Goal: Task Accomplishment & Management: Use online tool/utility

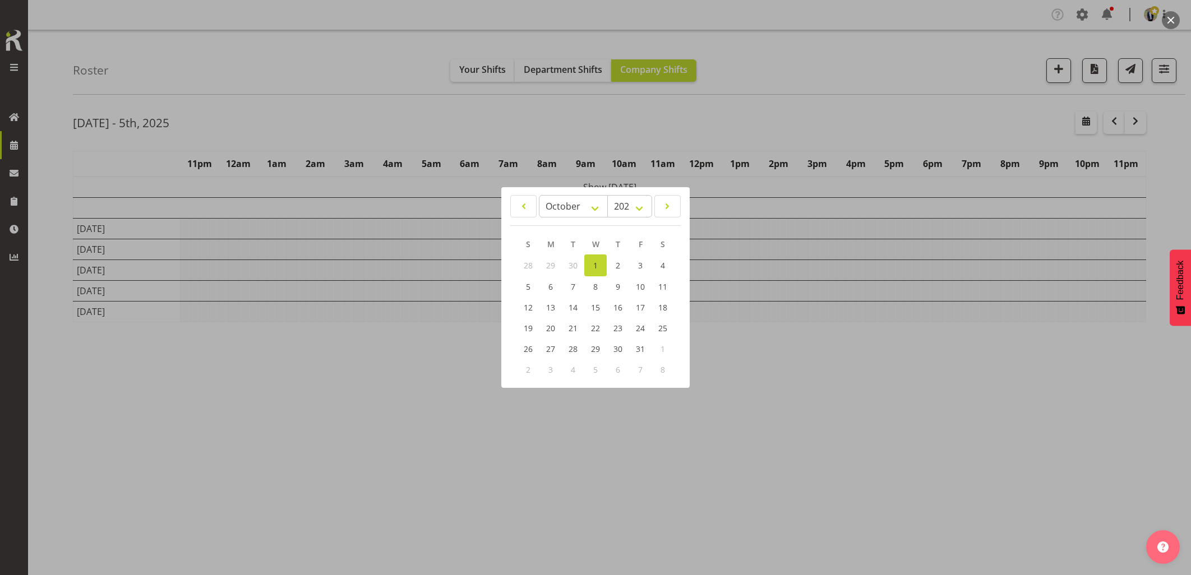
select select "9"
select select "2025"
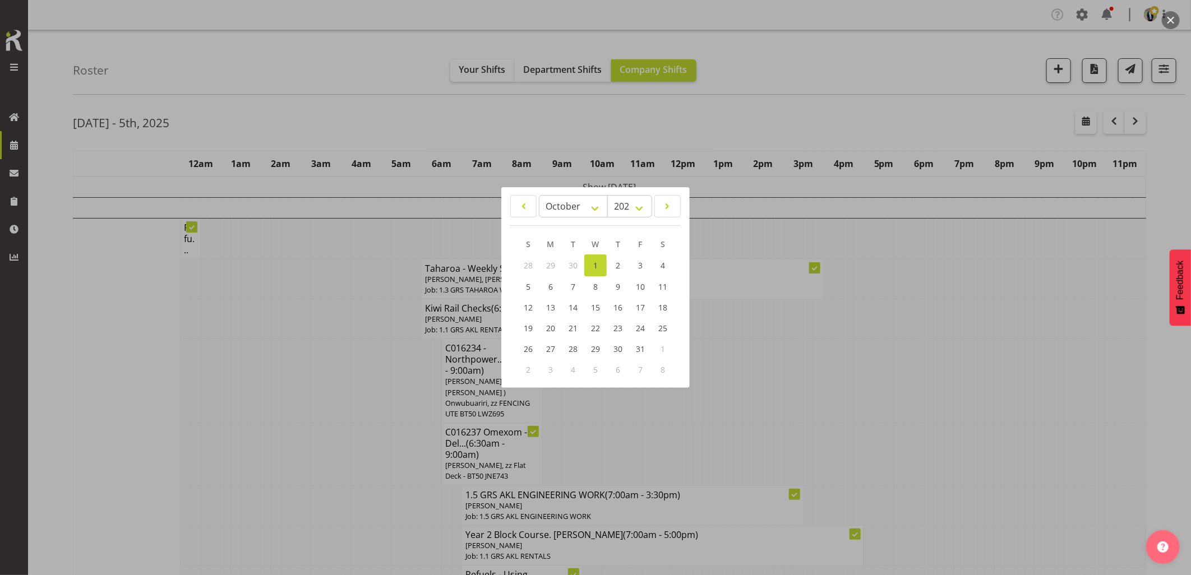
click at [333, 383] on div at bounding box center [595, 287] width 1191 height 575
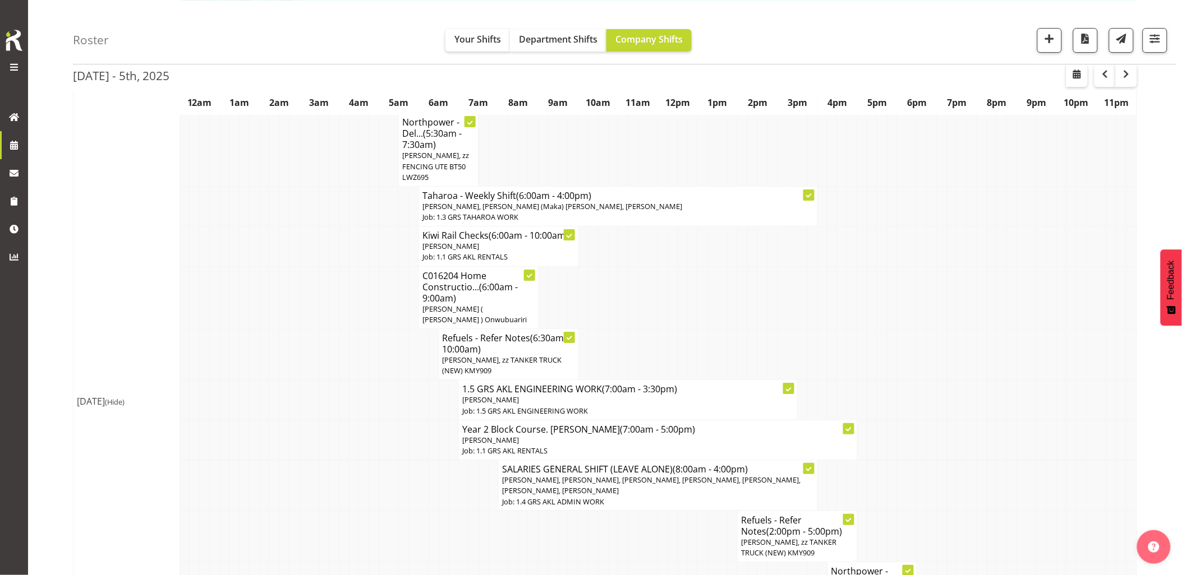
scroll to position [1495, 0]
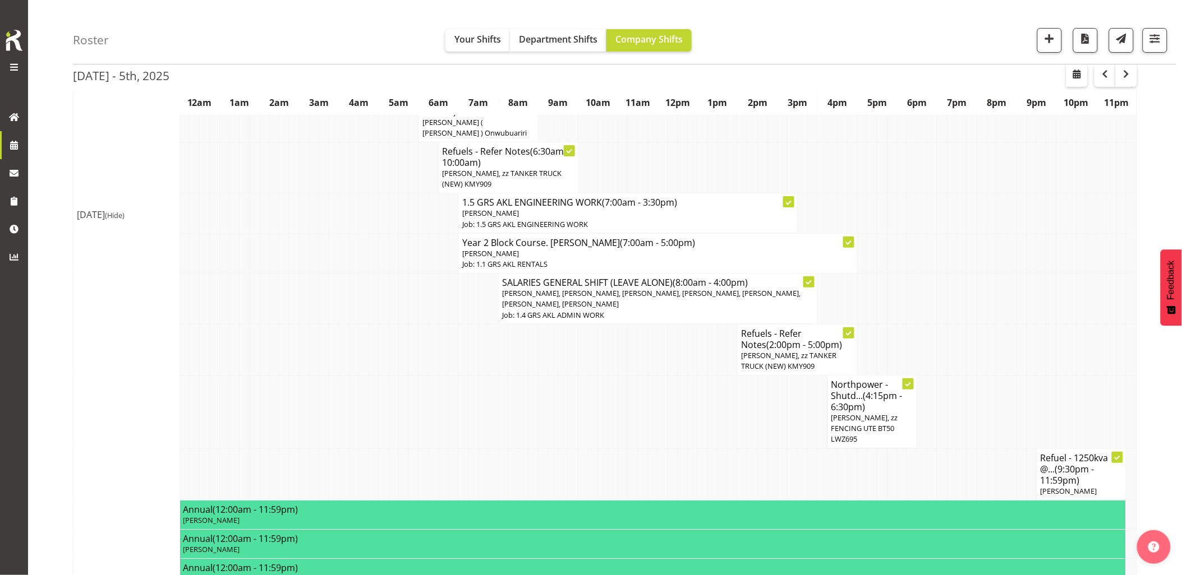
click at [598, 408] on td at bounding box center [603, 412] width 10 height 73
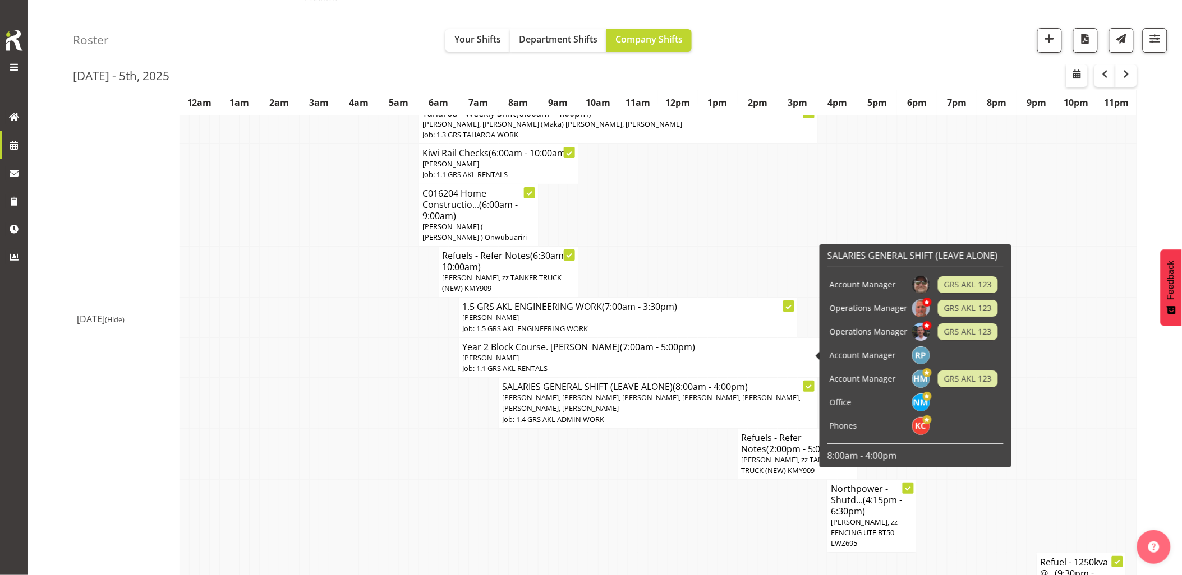
scroll to position [1433, 0]
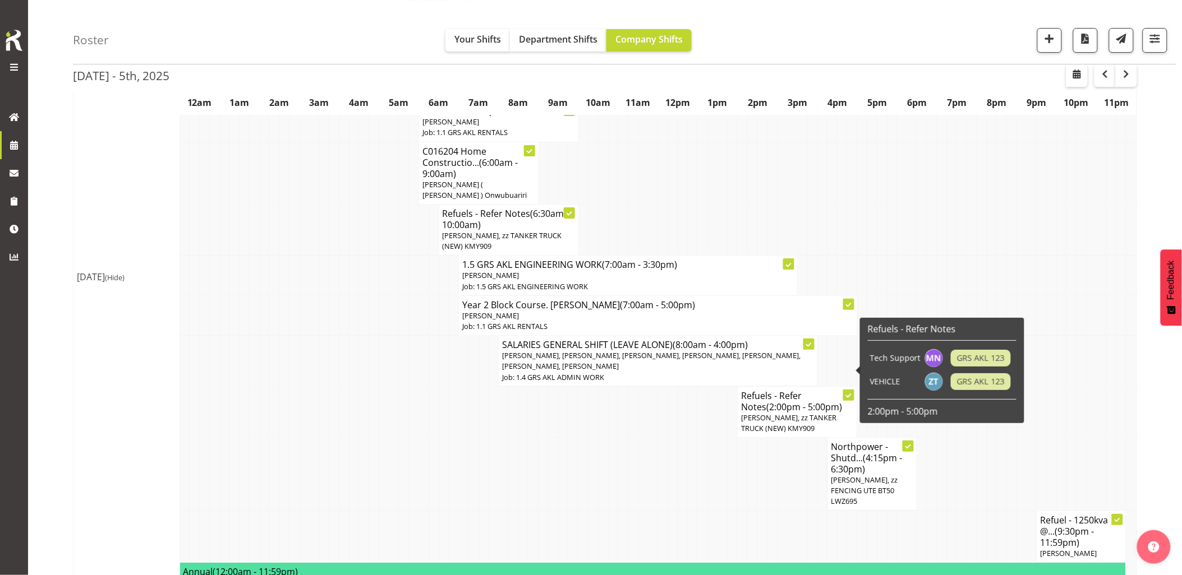
click at [797, 401] on span "(2:00pm - 5:00pm)" at bounding box center [804, 407] width 76 height 12
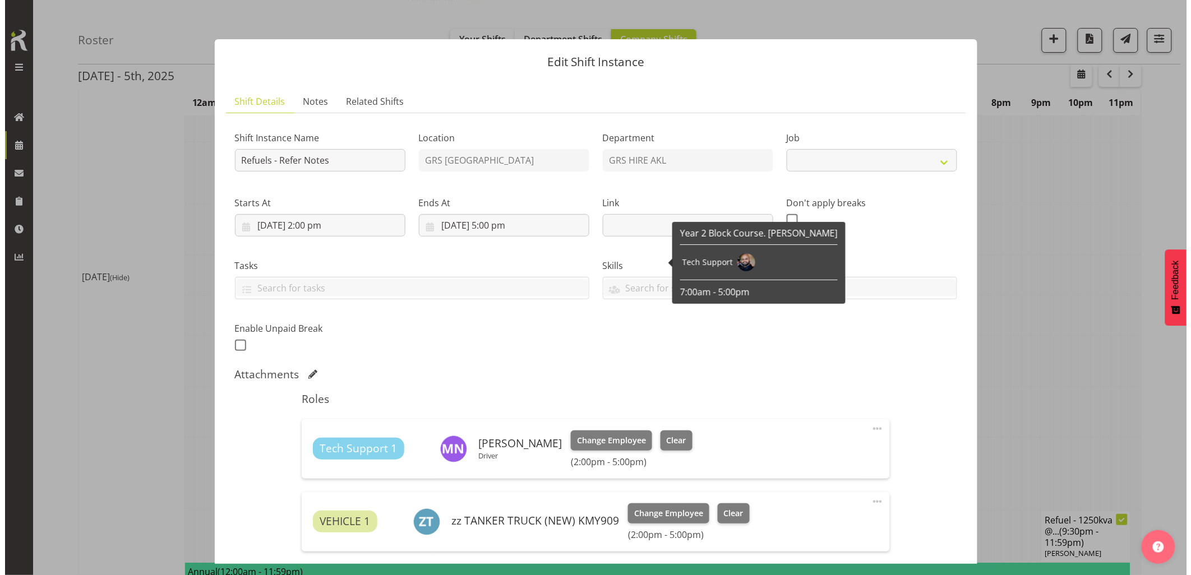
scroll to position [1427, 0]
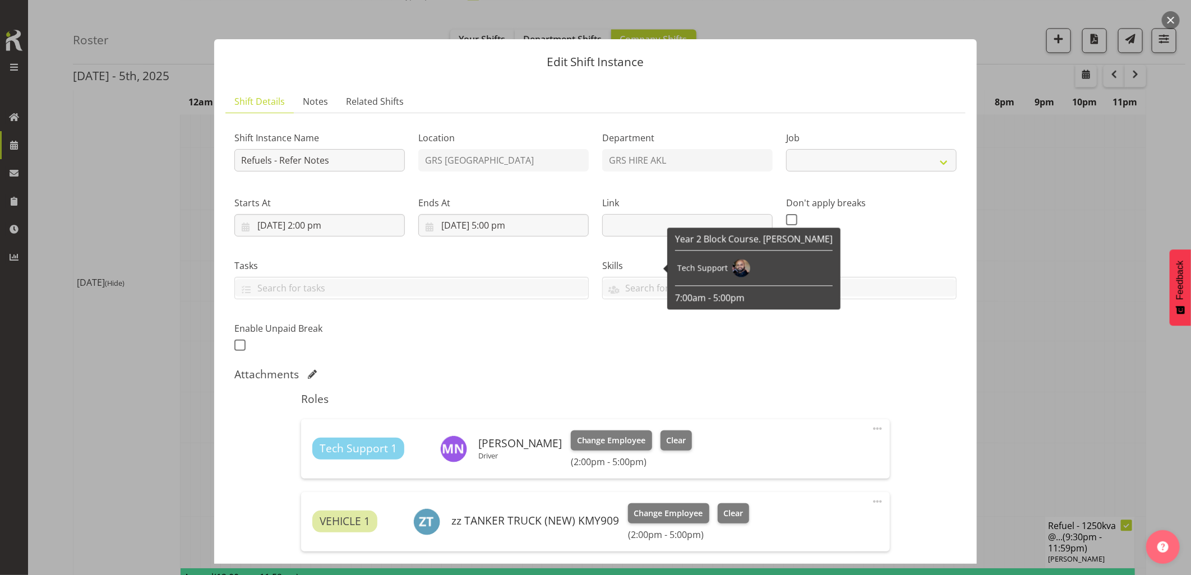
select select "9"
click at [318, 110] on link "Notes" at bounding box center [315, 101] width 43 height 23
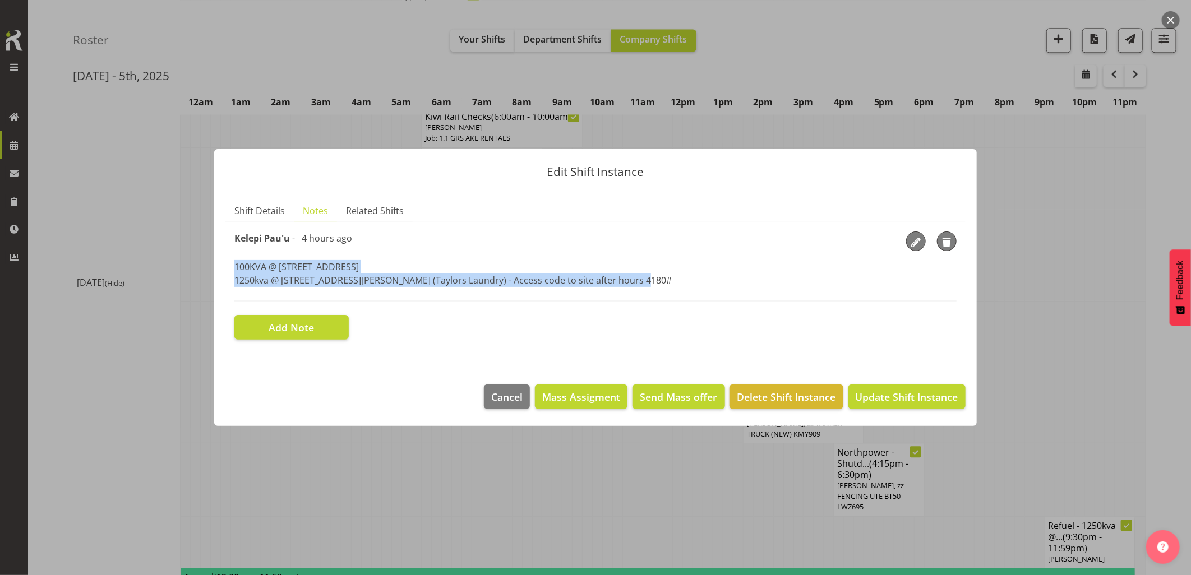
drag, startPoint x: 635, startPoint y: 282, endPoint x: 227, endPoint y: 265, distance: 408.1
click at [227, 265] on section "Shift Instance Name Refuels - Refer Notes Location GRS Auckland Department GRS …" at bounding box center [595, 286] width 740 height 126
drag, startPoint x: 227, startPoint y: 265, endPoint x: 264, endPoint y: 268, distance: 36.5
copy p "100KVA @ [STREET_ADDRESS] @ [STREET_ADDRESS][PERSON_NAME] (Taylors Laundry) - A…"
click at [1171, 20] on button "button" at bounding box center [1171, 20] width 18 height 18
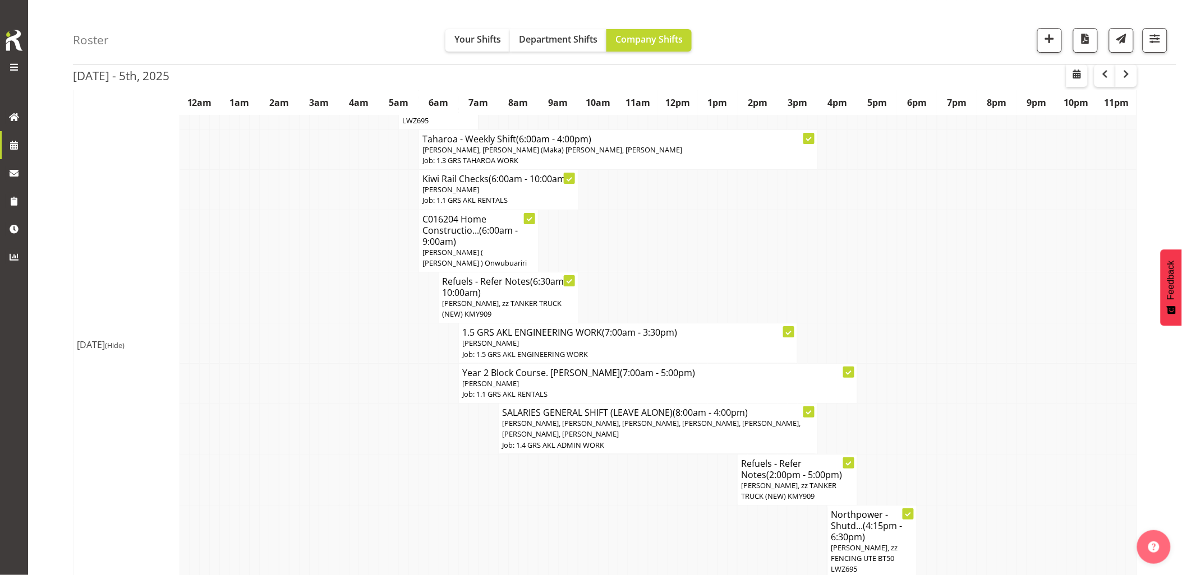
scroll to position [1308, 0]
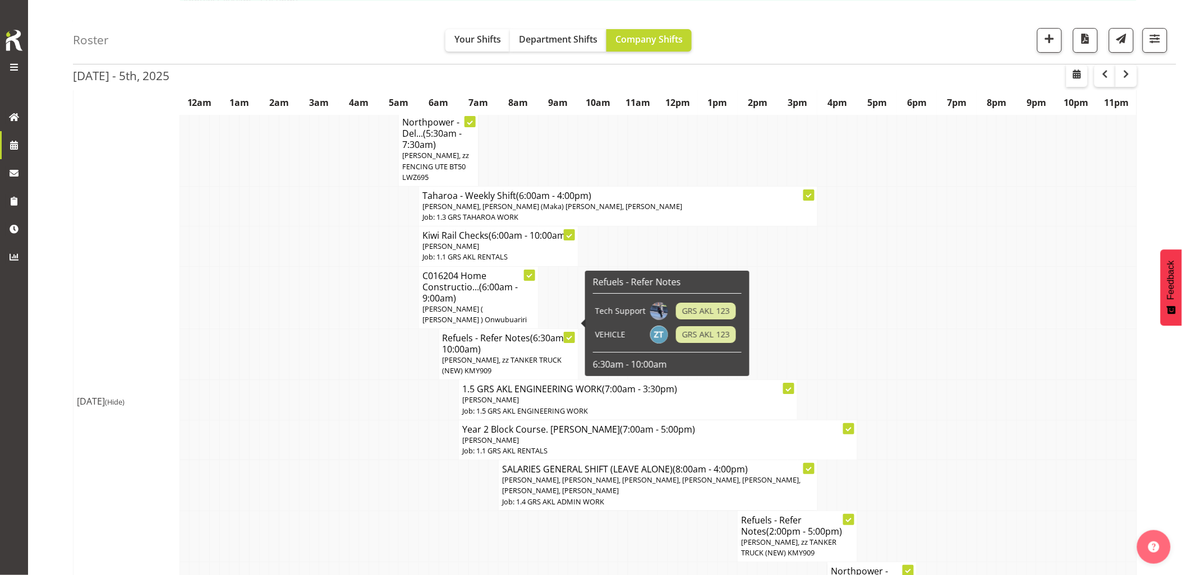
click at [468, 355] on span "[PERSON_NAME], zz TANKER TRUCK (NEW) KMY909" at bounding box center [501, 365] width 119 height 21
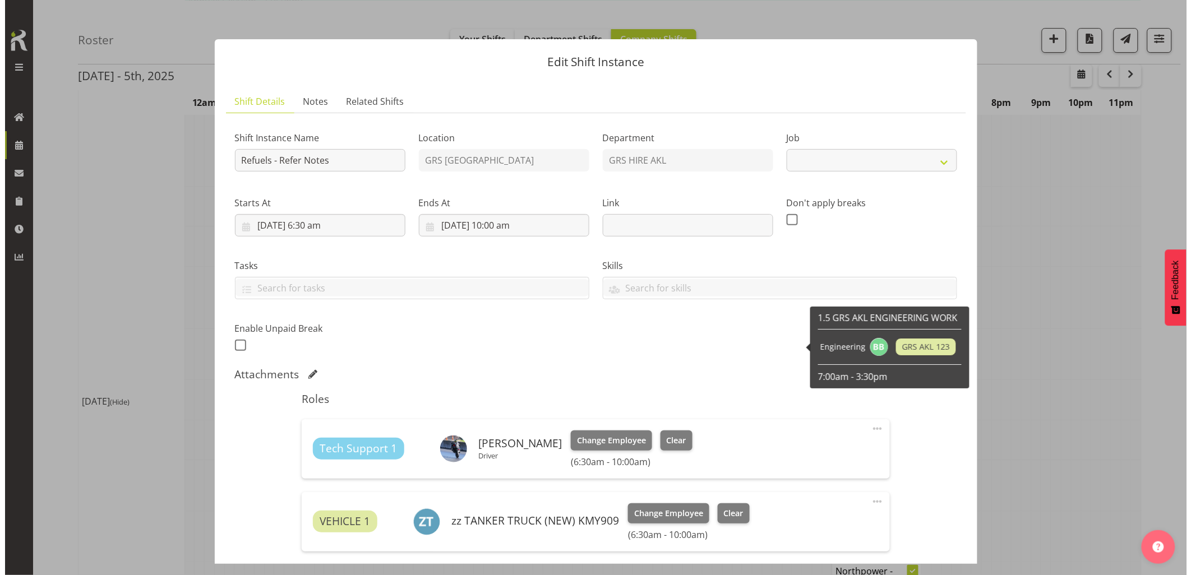
scroll to position [1303, 0]
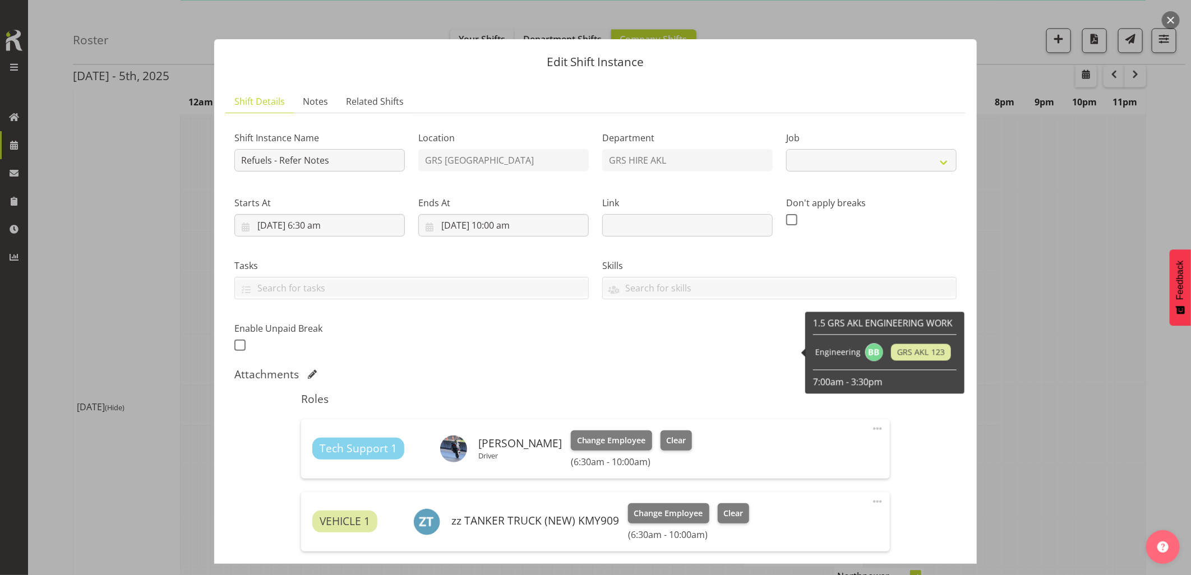
select select "9"
click at [314, 103] on span "Notes" at bounding box center [315, 101] width 25 height 13
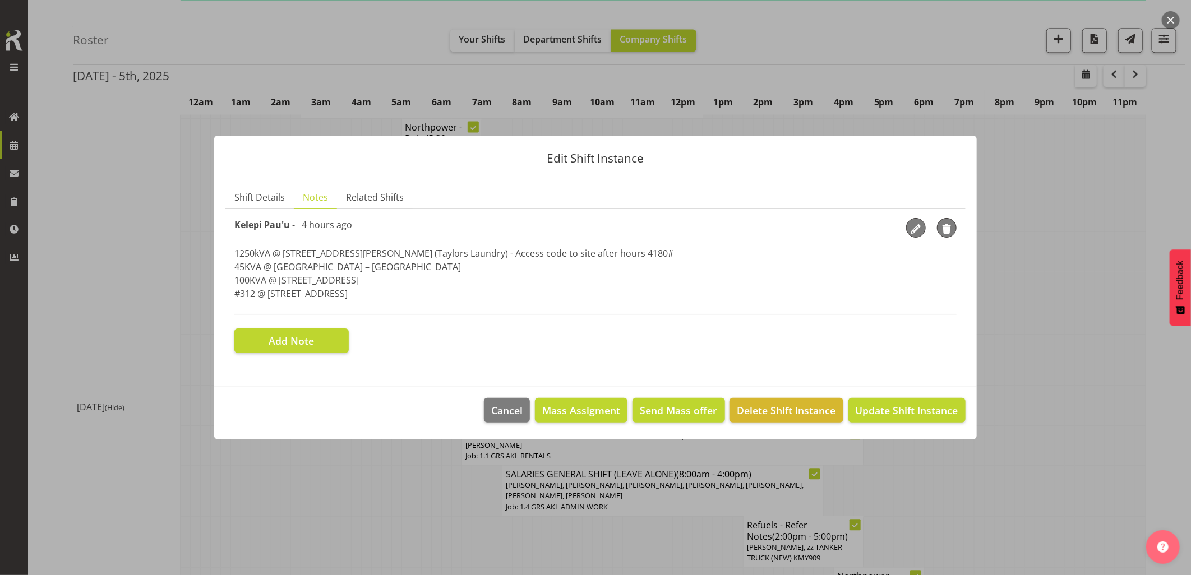
drag, startPoint x: 403, startPoint y: 292, endPoint x: 227, endPoint y: 255, distance: 179.9
click at [227, 255] on section "Shift Instance Name Refuels - Refer Notes Location GRS Auckland Department GRS …" at bounding box center [595, 285] width 740 height 153
drag, startPoint x: 227, startPoint y: 255, endPoint x: 285, endPoint y: 265, distance: 59.2
copy p "1250kVA @ [STREET_ADDRESS][PERSON_NAME] (Taylors Laundry) - Access code to site…"
click at [1168, 19] on button "button" at bounding box center [1171, 20] width 18 height 18
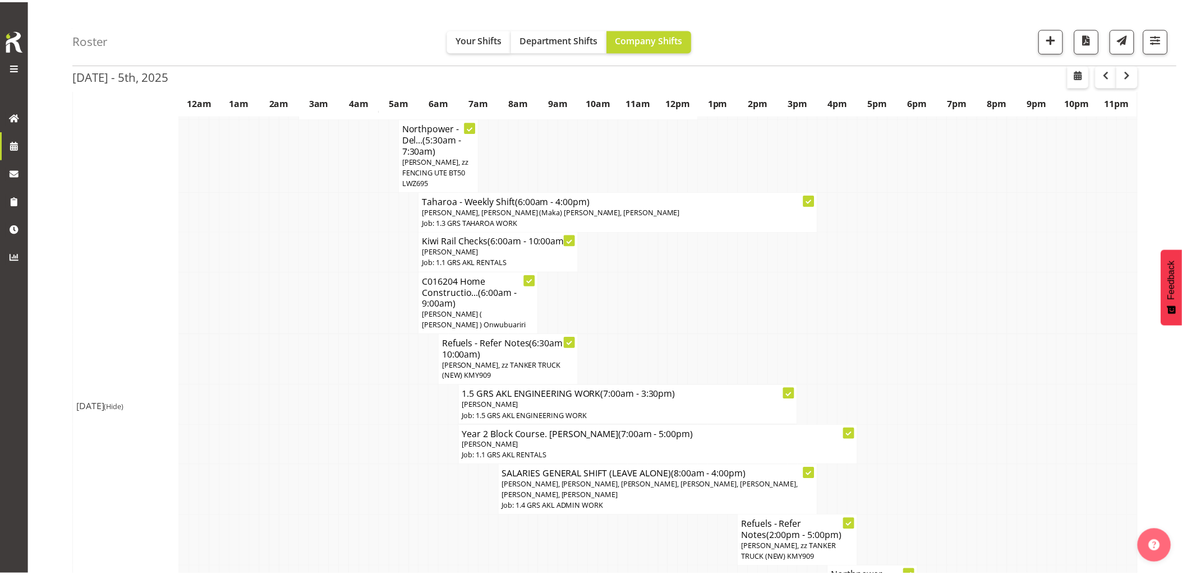
scroll to position [1308, 0]
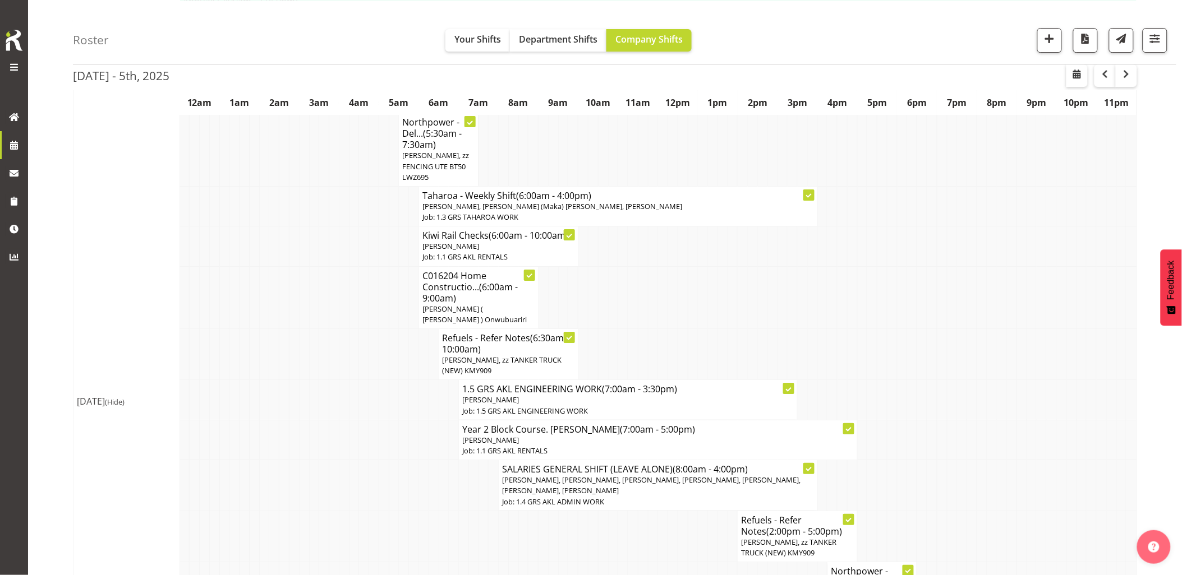
click at [348, 460] on td at bounding box center [344, 485] width 10 height 51
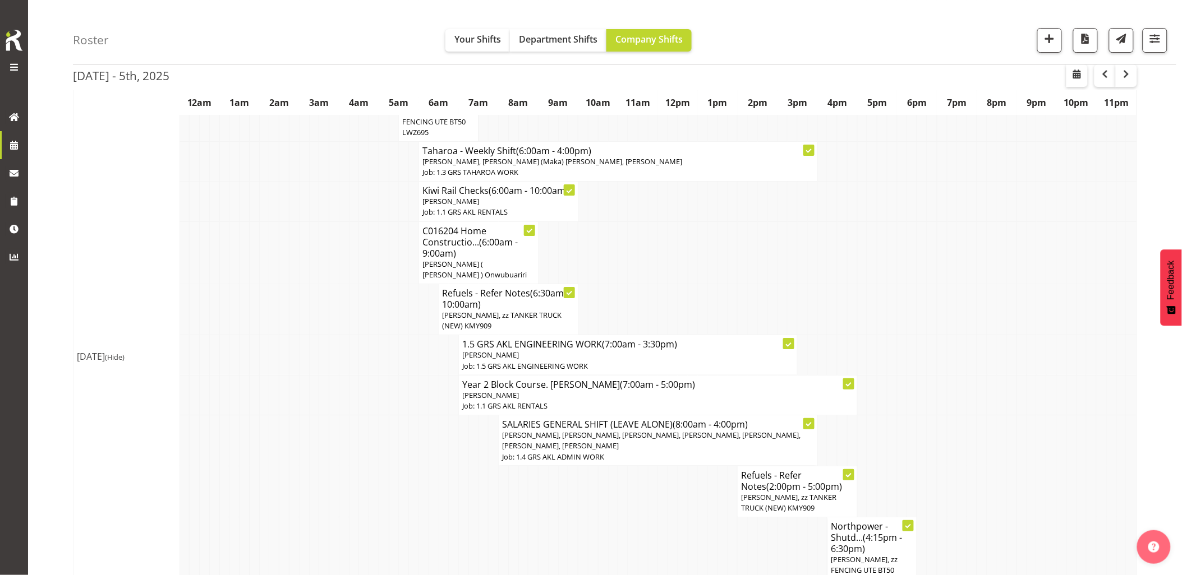
scroll to position [1371, 0]
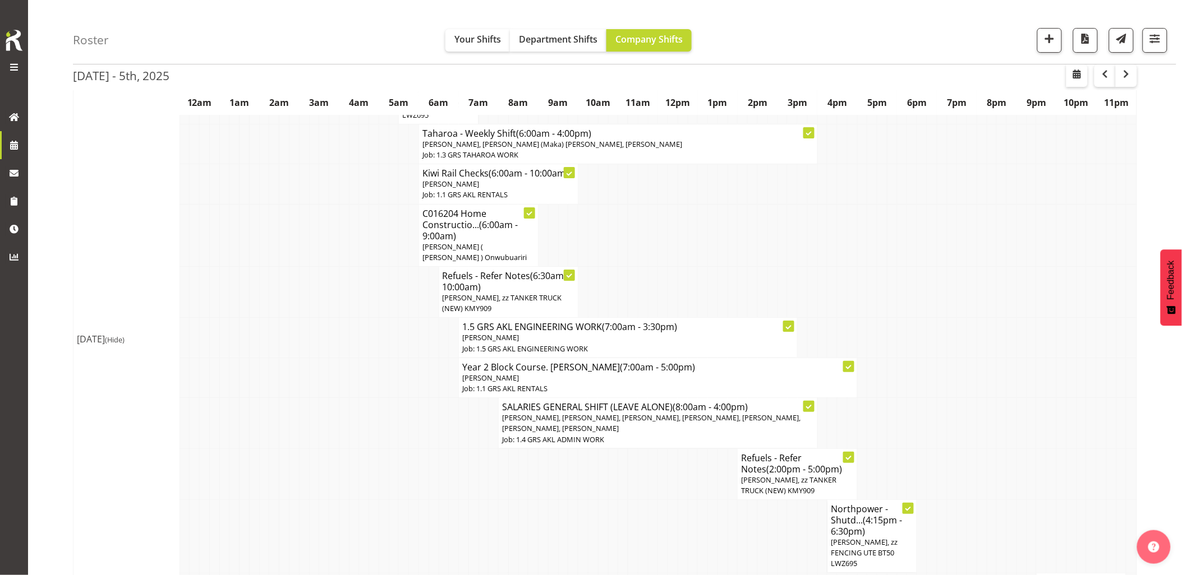
click at [357, 449] on td at bounding box center [354, 474] width 10 height 51
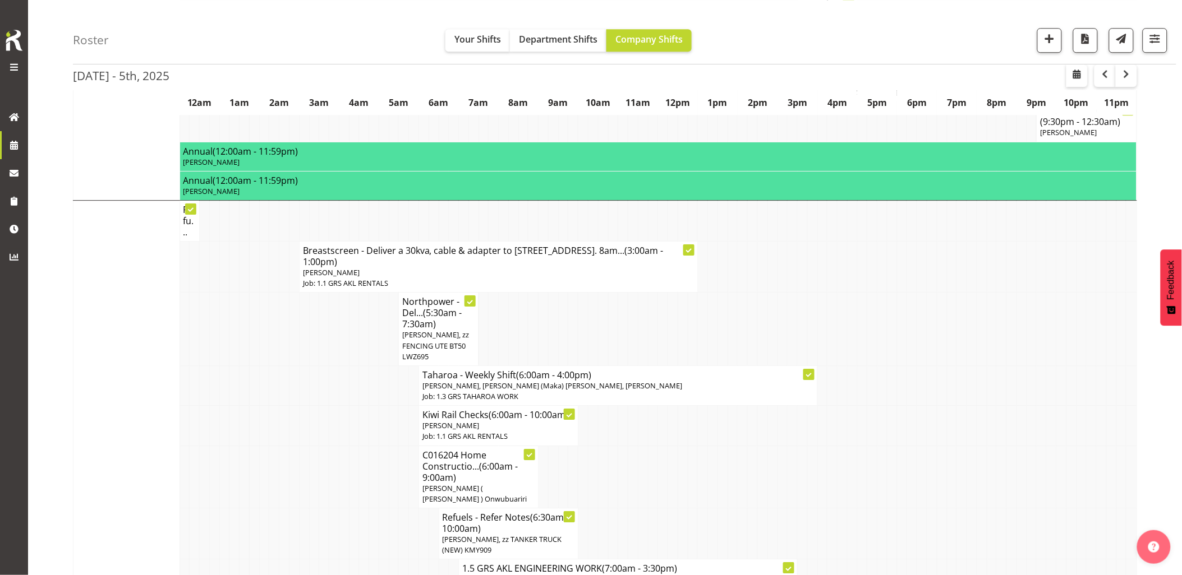
scroll to position [1059, 0]
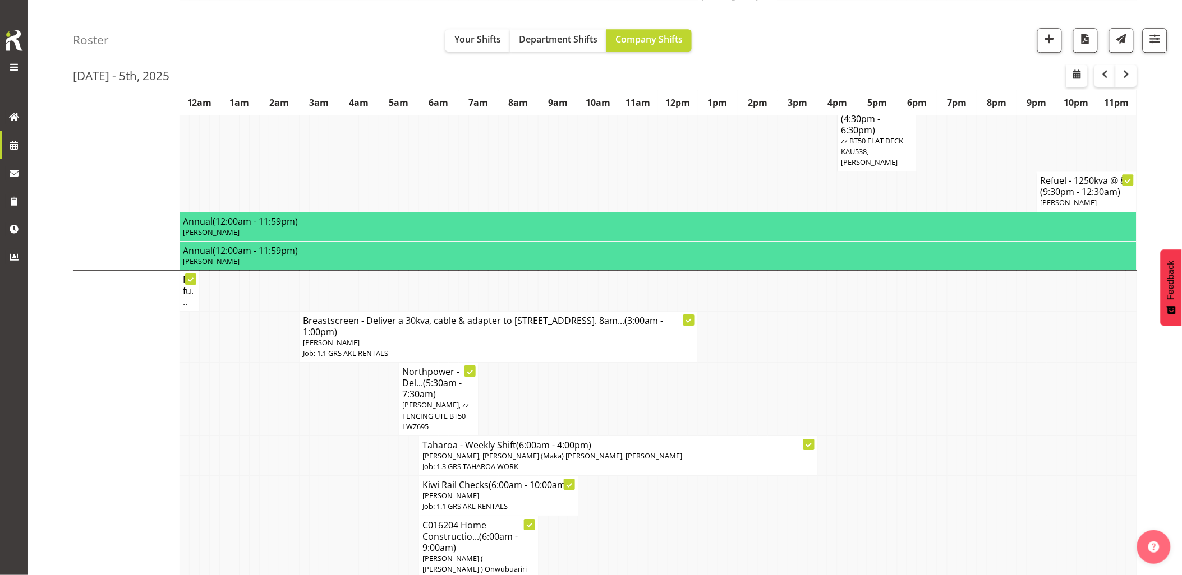
click at [357, 437] on td at bounding box center [354, 456] width 10 height 40
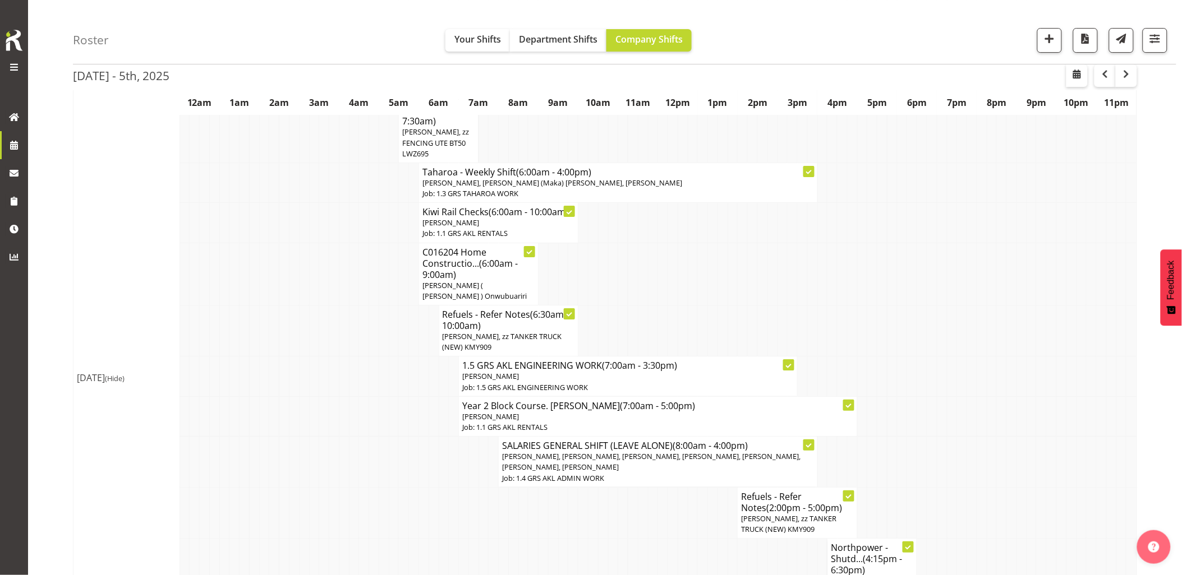
scroll to position [1433, 0]
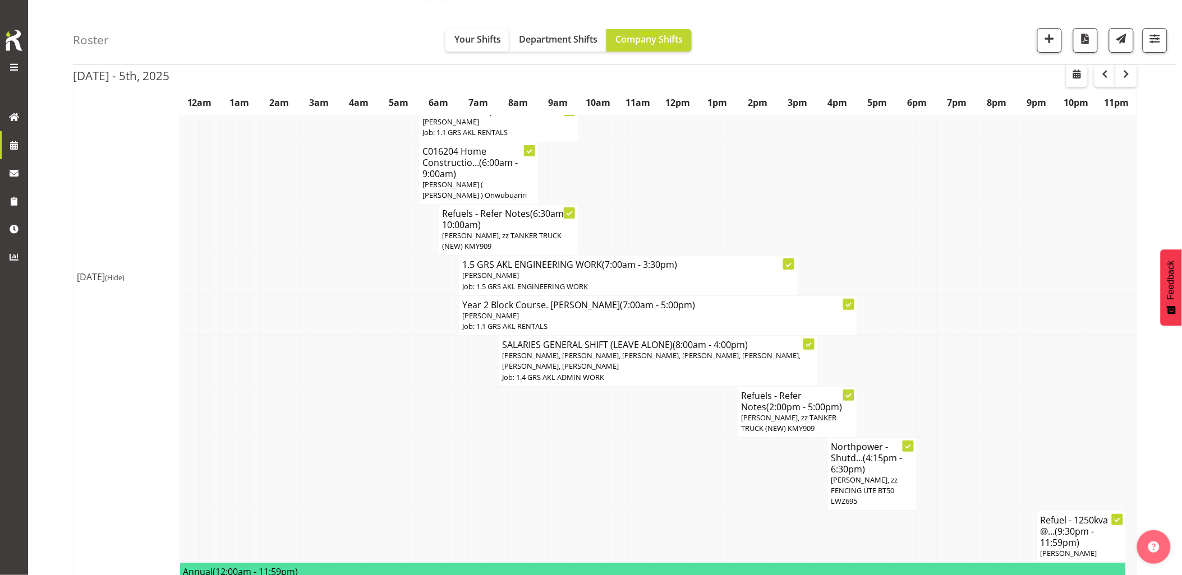
click at [265, 386] on td at bounding box center [264, 411] width 10 height 51
